Goal: Task Accomplishment & Management: Use online tool/utility

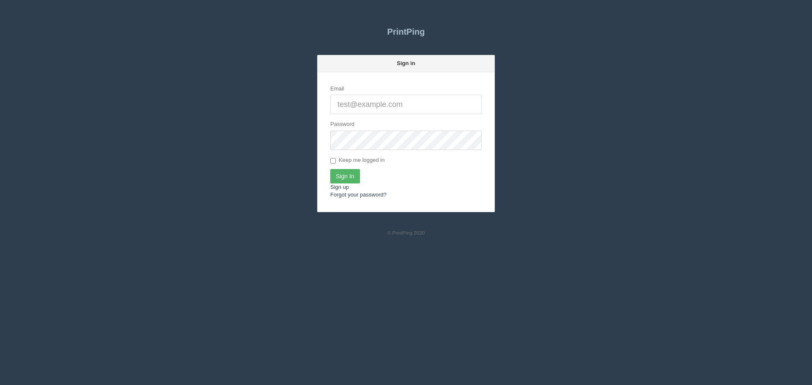
type input "[PERSON_NAME][EMAIL_ADDRESS][DOMAIN_NAME]"
click at [341, 171] on input "Sign In" at bounding box center [345, 176] width 30 height 14
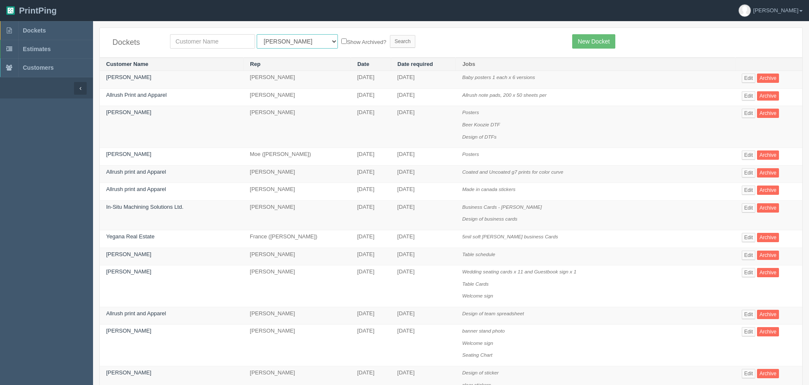
click at [267, 36] on select "All Users Ali Ali Test 1 Aly Amy Ankit Arif Brandon Dan France Greg Jim Mark Ma…" at bounding box center [297, 41] width 81 height 14
select select "8"
click at [257, 34] on select "All Users Ali Ali Test 1 Aly Amy Ankit Arif Brandon Dan France Greg Jim Mark Ma…" at bounding box center [297, 41] width 81 height 14
click at [236, 38] on input "text" at bounding box center [212, 41] width 85 height 14
type input "Fall"
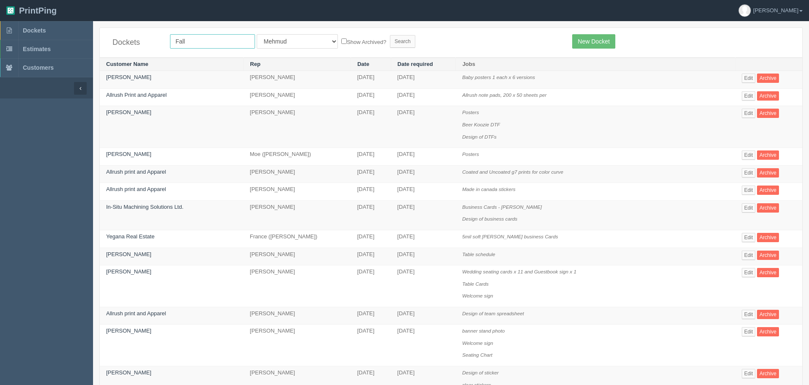
click at [390, 35] on input "Search" at bounding box center [402, 41] width 25 height 13
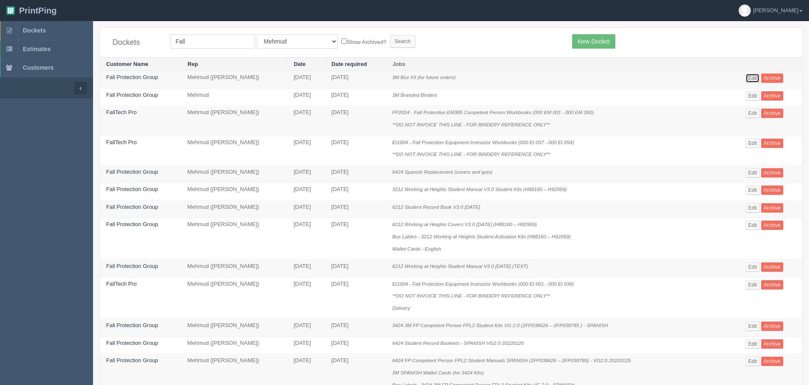
click at [750, 80] on link "Edit" at bounding box center [753, 78] width 14 height 9
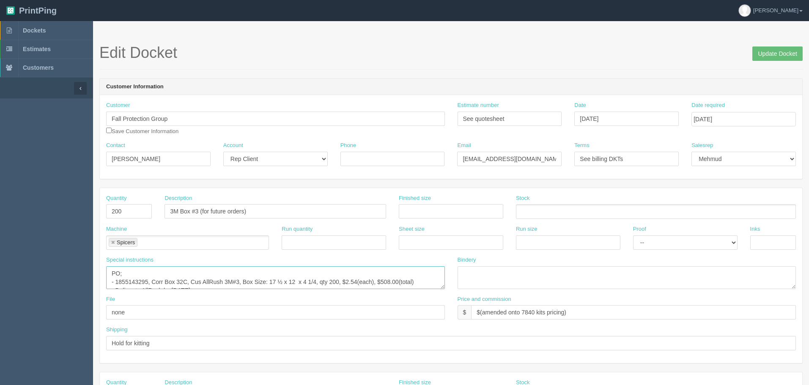
scroll to position [8, 0]
drag, startPoint x: 110, startPoint y: 273, endPoint x: 448, endPoint y: 330, distance: 342.4
click at [448, 330] on div "Quantity 200 Description 3M Box #3 (for future orders) Finished size Stock Mach…" at bounding box center [451, 275] width 703 height 175
